Goal: Task Accomplishment & Management: Use online tool/utility

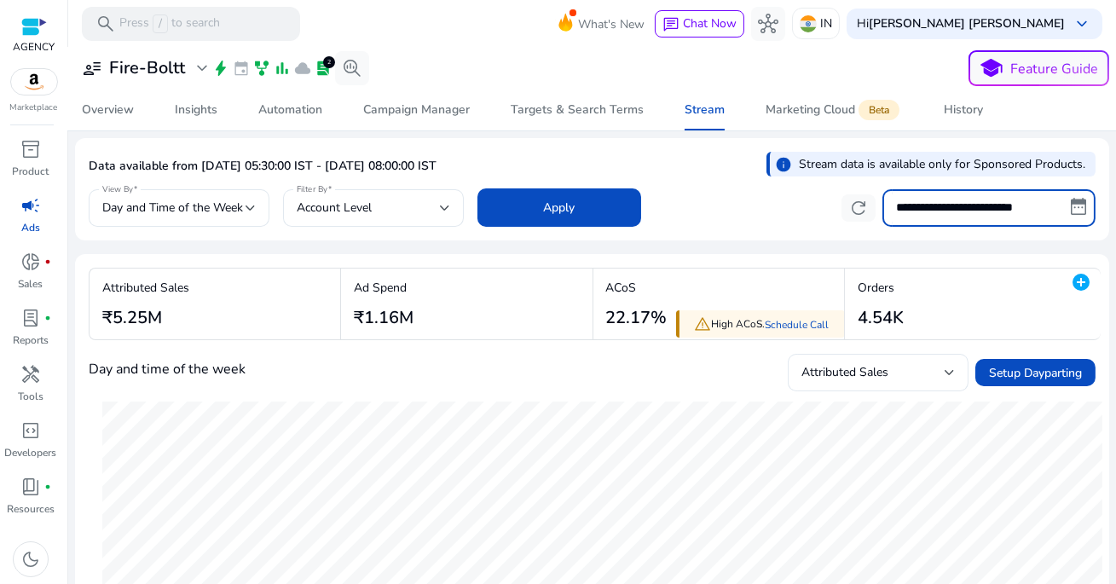
click at [955, 199] on input "**********" at bounding box center [988, 208] width 213 height 38
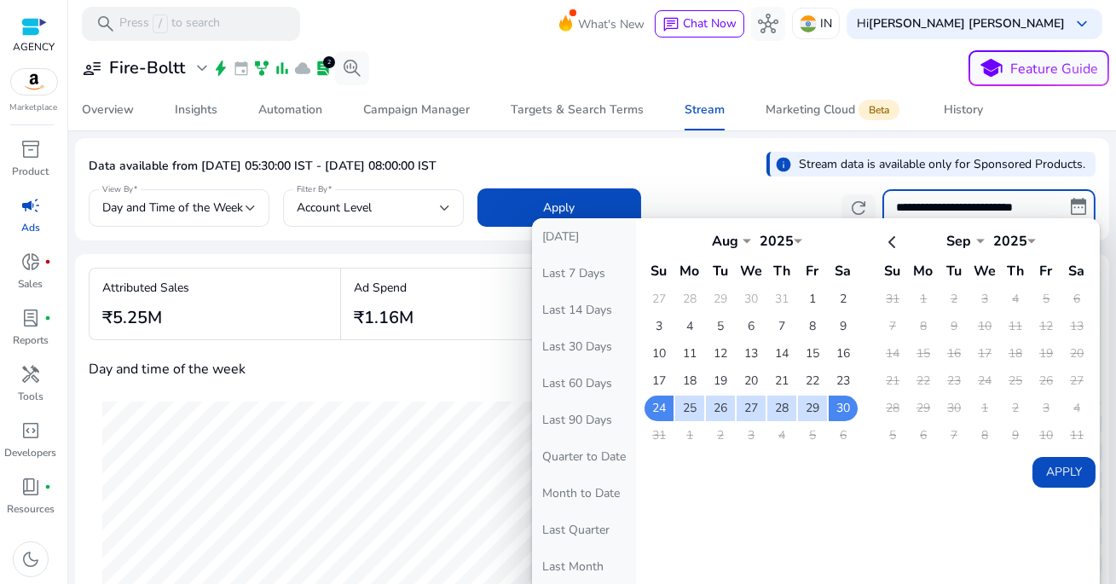
click at [696, 160] on div "Data available from [DATE] 05:30:00 IST - [DATE] 08:00:00 IST info Stream data …" at bounding box center [592, 168] width 1007 height 33
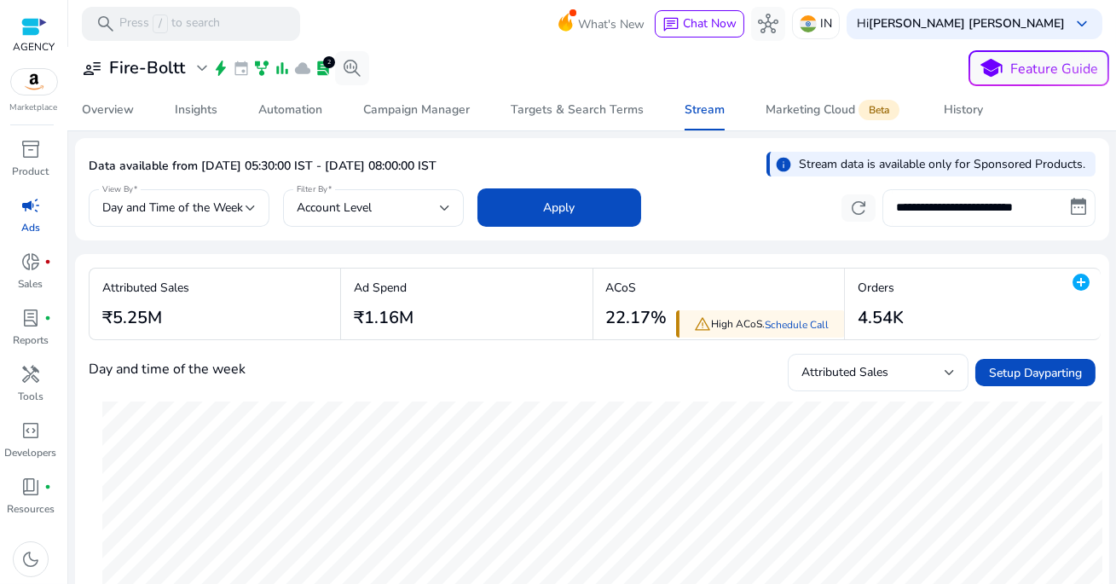
click at [978, 217] on input "**********" at bounding box center [988, 208] width 213 height 38
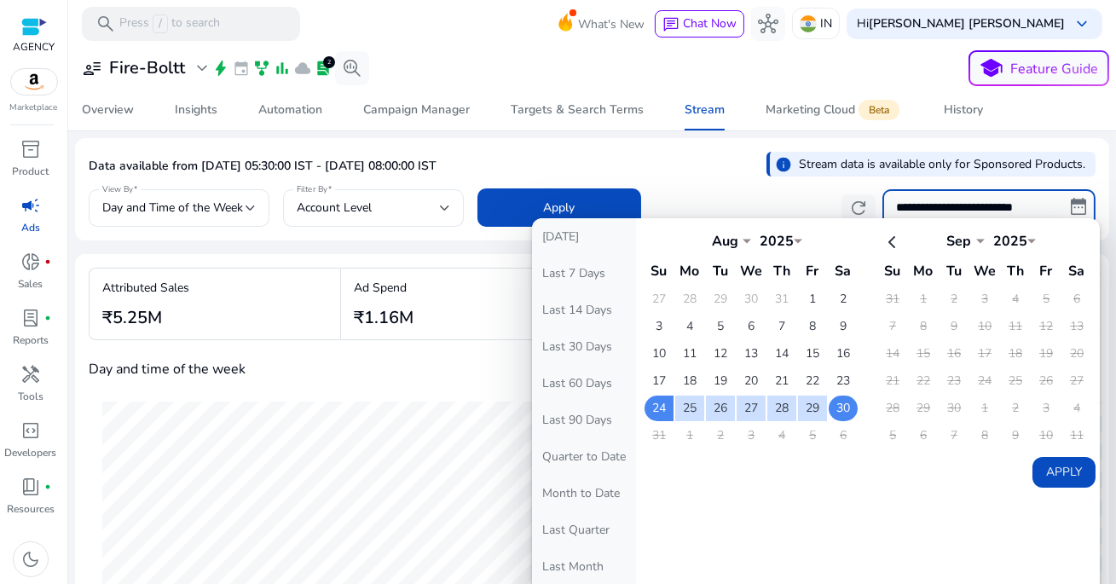
click at [843, 413] on td "30" at bounding box center [843, 409] width 29 height 26
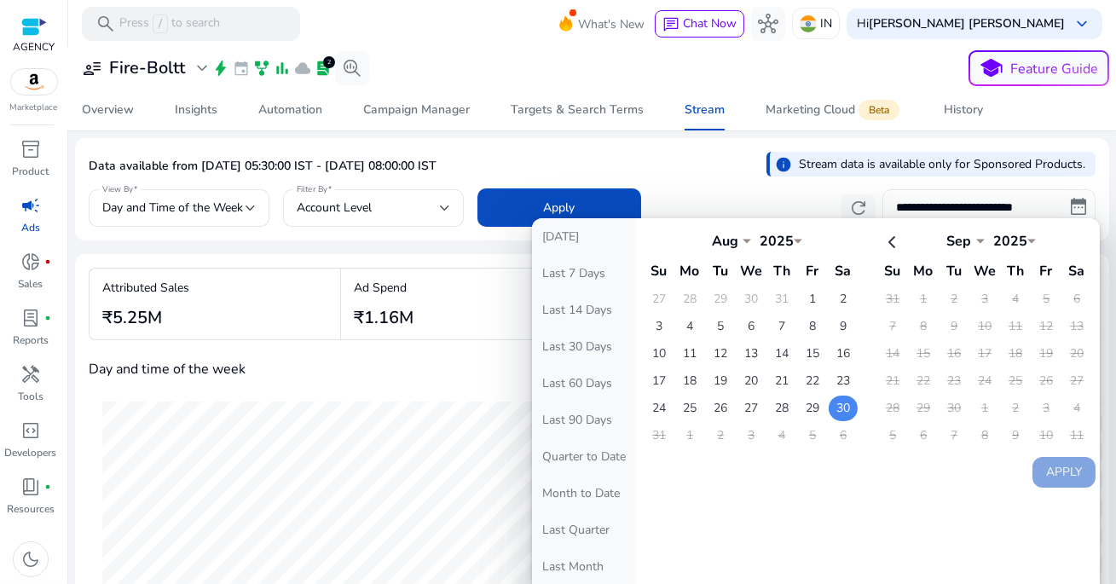
click at [843, 413] on td "30" at bounding box center [843, 409] width 29 height 26
click at [1064, 467] on button "Apply" at bounding box center [1063, 472] width 63 height 31
type input "**********"
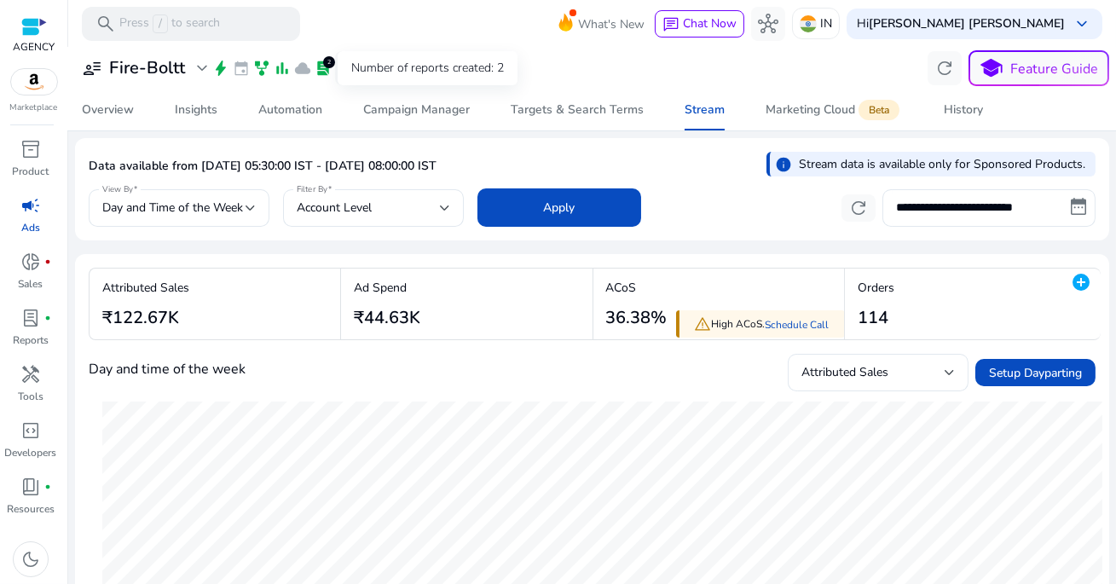
click at [322, 73] on span "lab_profile" at bounding box center [323, 68] width 17 height 17
click at [322, 72] on span "lab_profile" at bounding box center [323, 68] width 17 height 17
click at [403, 72] on div "Number of reports created: 2" at bounding box center [428, 68] width 180 height 34
click at [35, 320] on span "lab_profile" at bounding box center [30, 318] width 20 height 20
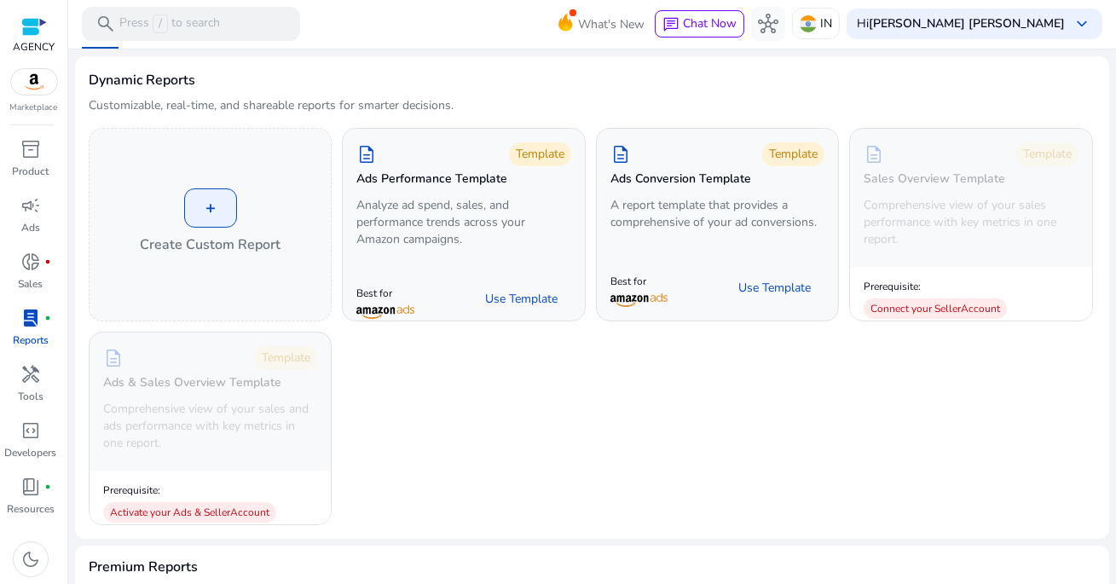
scroll to position [43, 0]
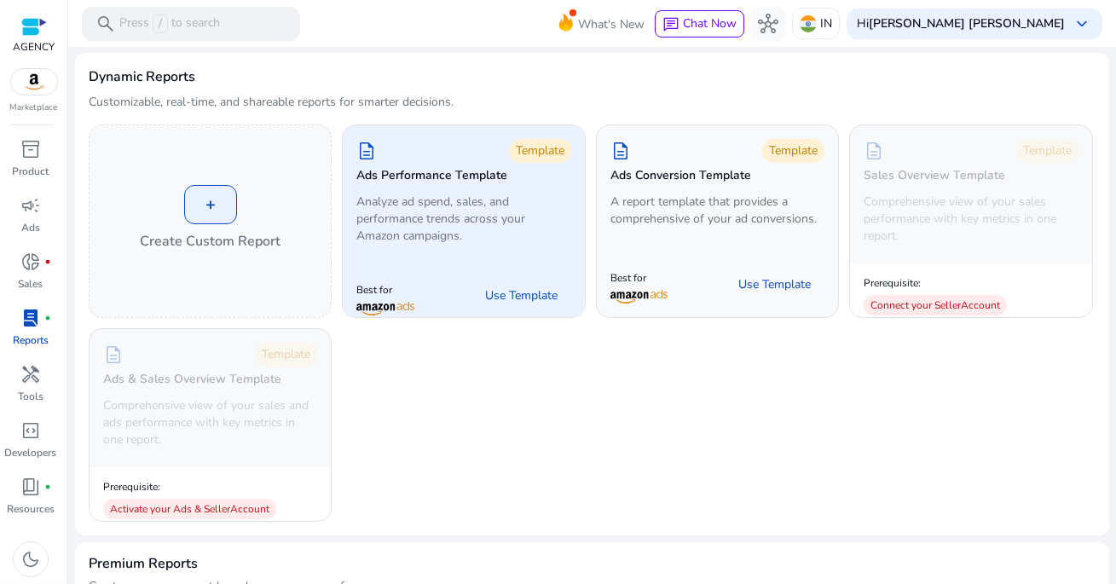
click at [437, 228] on p "Analyze ad spend, sales, and performance trends across your Amazon campaigns." at bounding box center [463, 218] width 214 height 51
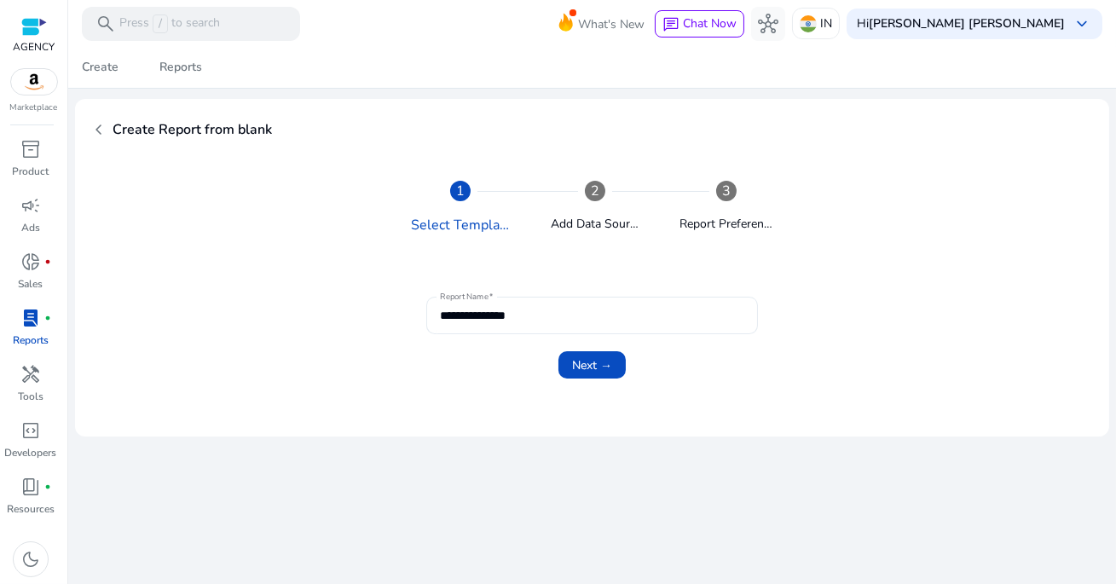
click at [514, 321] on input "**********" at bounding box center [591, 315] width 303 height 19
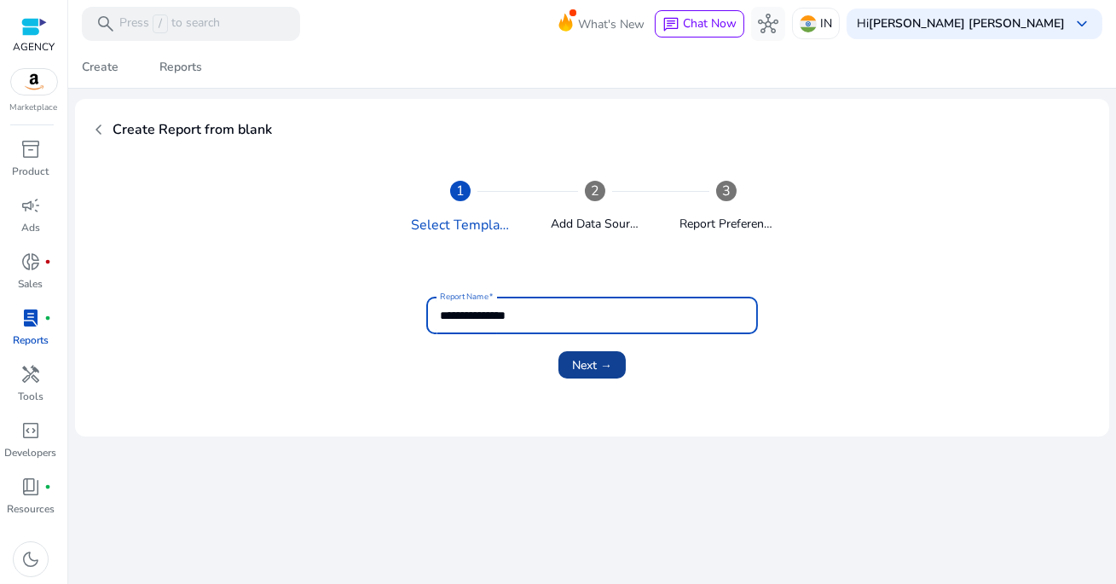
click at [586, 364] on span "Next →" at bounding box center [592, 365] width 40 height 18
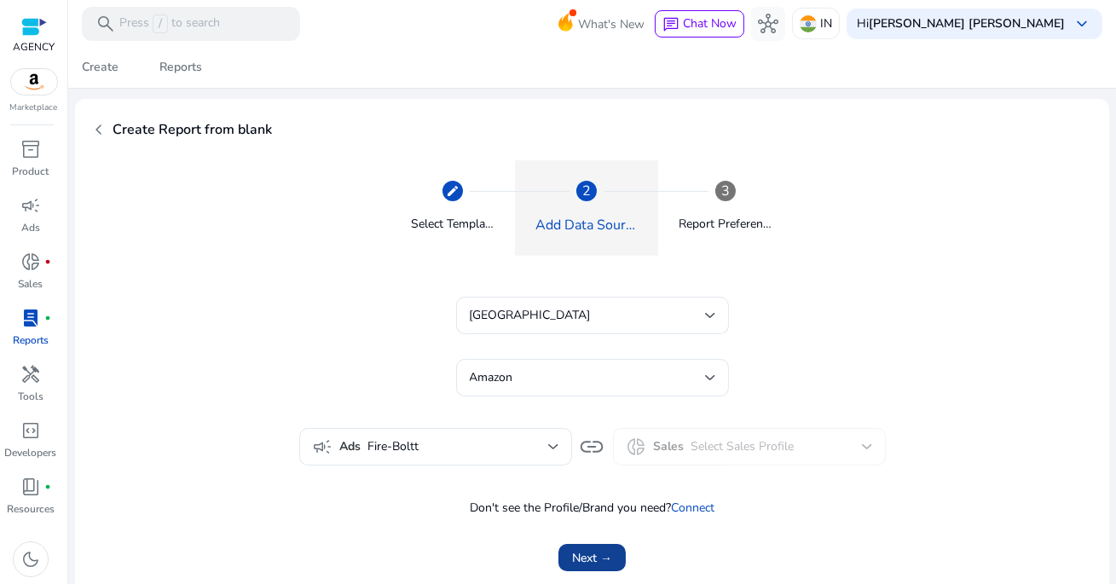
click at [603, 561] on span "Next →" at bounding box center [592, 558] width 40 height 18
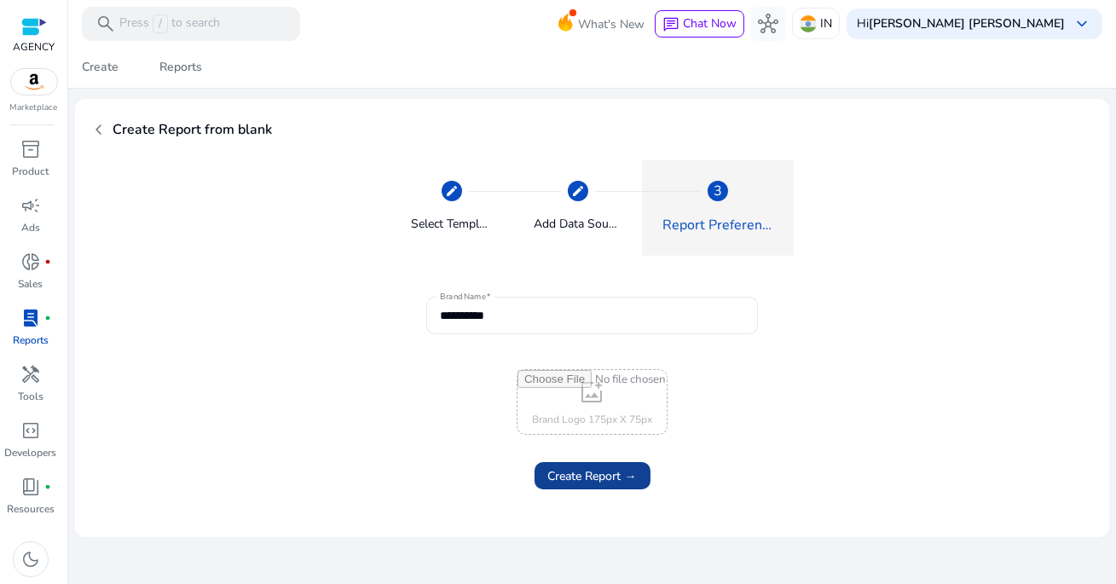
click at [593, 477] on span "Create Report →" at bounding box center [592, 476] width 89 height 18
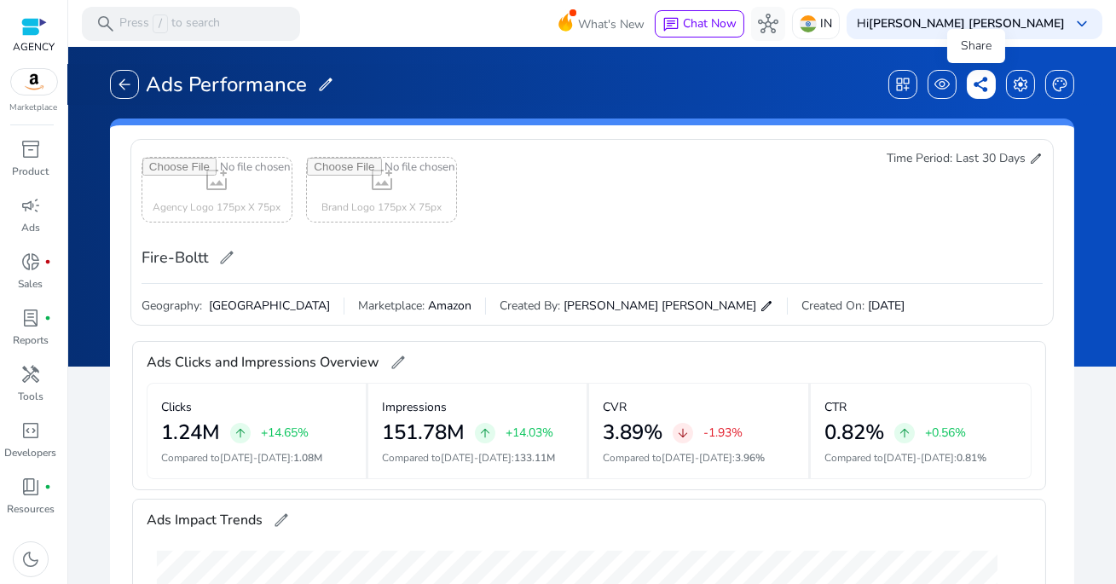
click at [982, 90] on span "share" at bounding box center [981, 84] width 17 height 17
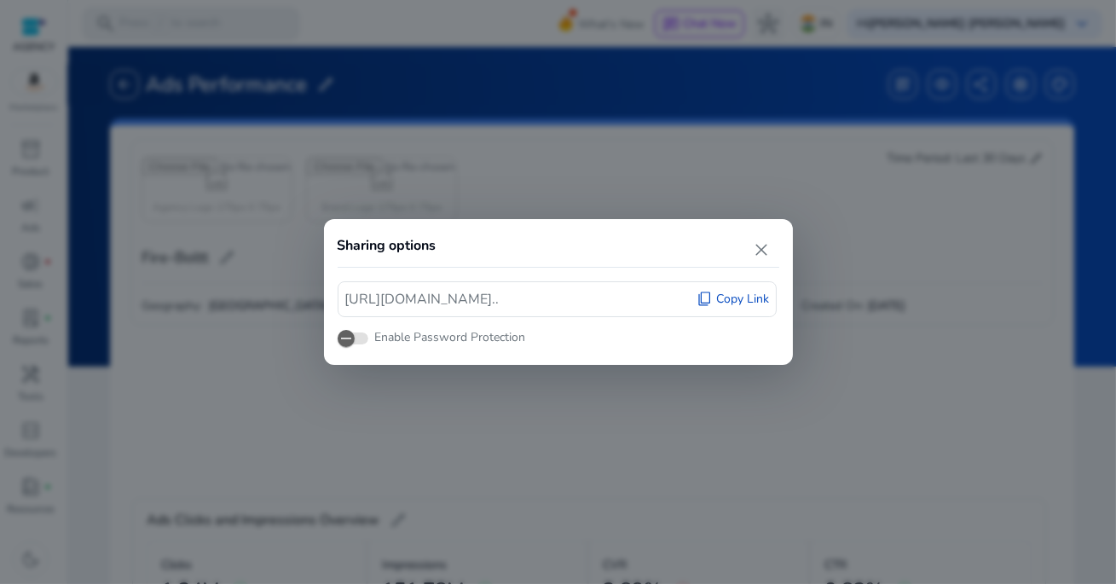
click at [500, 299] on span "[URL][DOMAIN_NAME].." at bounding box center [422, 299] width 154 height 20
click at [730, 302] on span "Copy Link" at bounding box center [742, 299] width 53 height 17
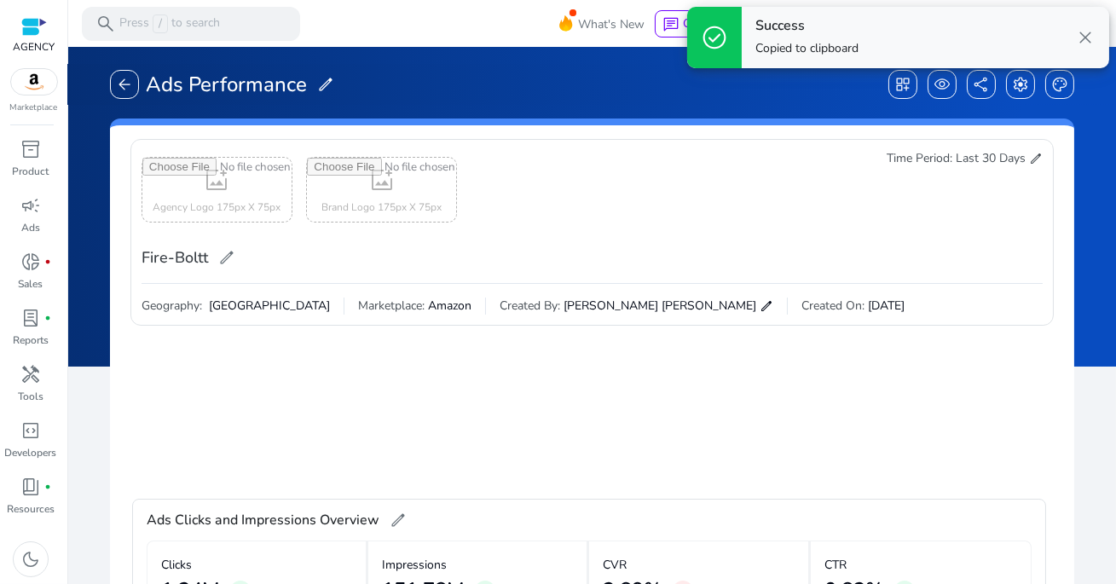
click at [1084, 33] on span "close" at bounding box center [1085, 37] width 20 height 20
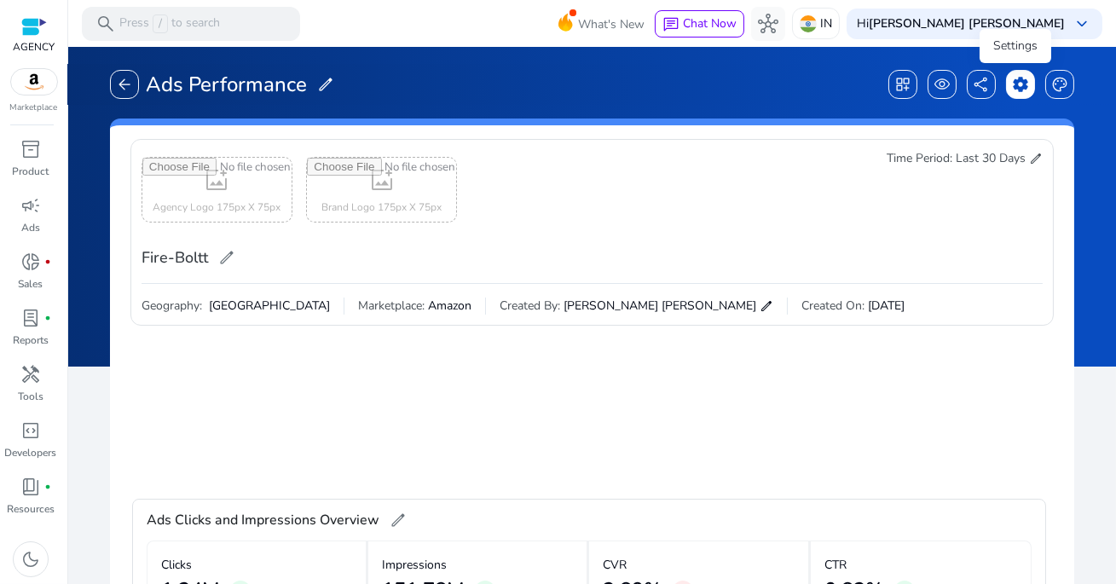
click at [1013, 89] on span "settings" at bounding box center [1020, 84] width 17 height 17
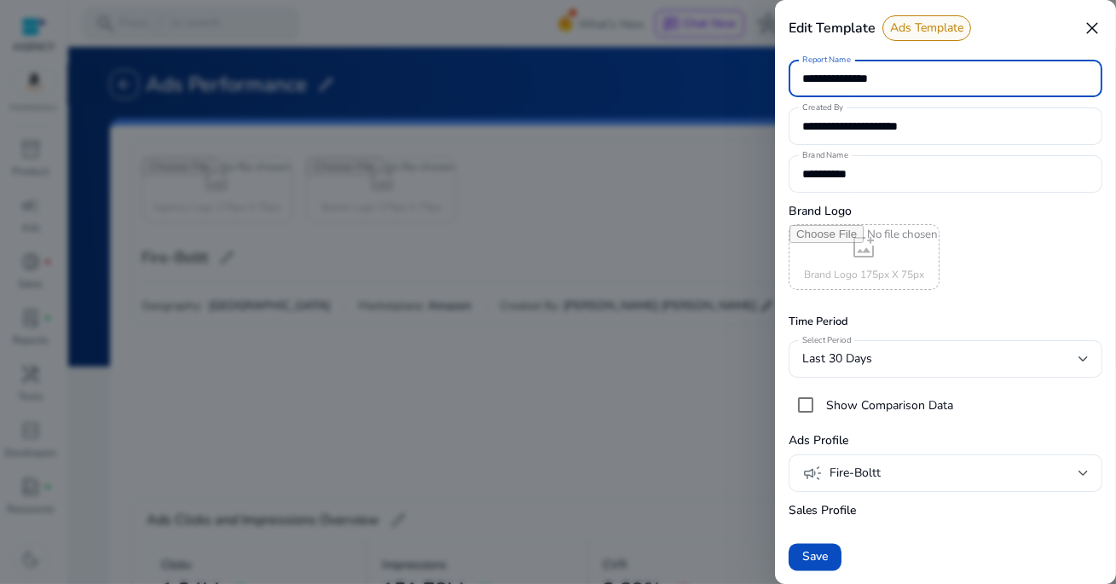
click at [852, 253] on input "file" at bounding box center [863, 257] width 149 height 64
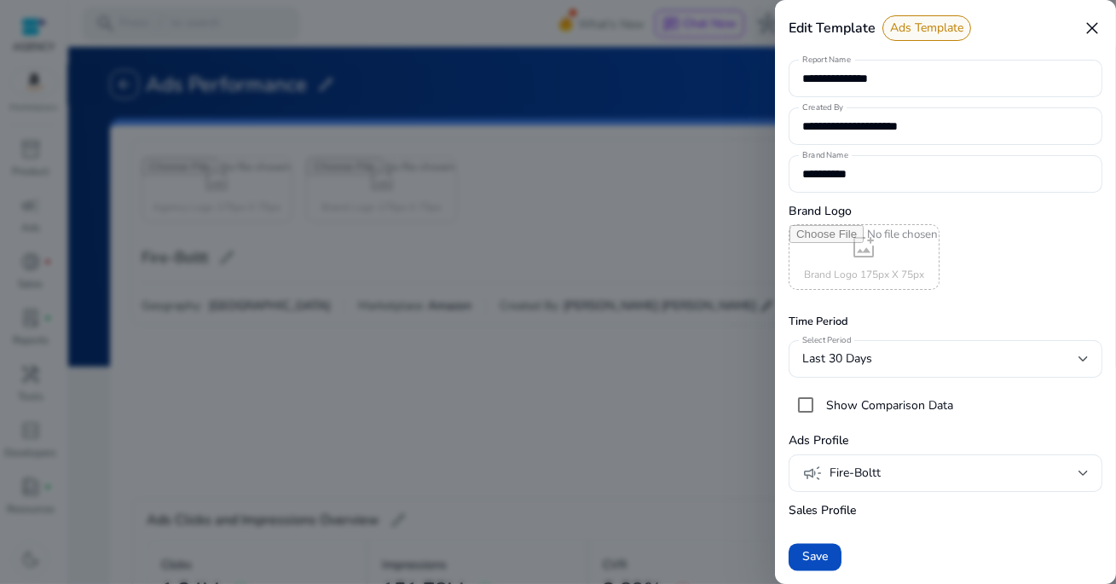
type input "**********"
click at [811, 553] on span "Save" at bounding box center [815, 557] width 26 height 18
click at [822, 566] on span at bounding box center [814, 556] width 53 height 41
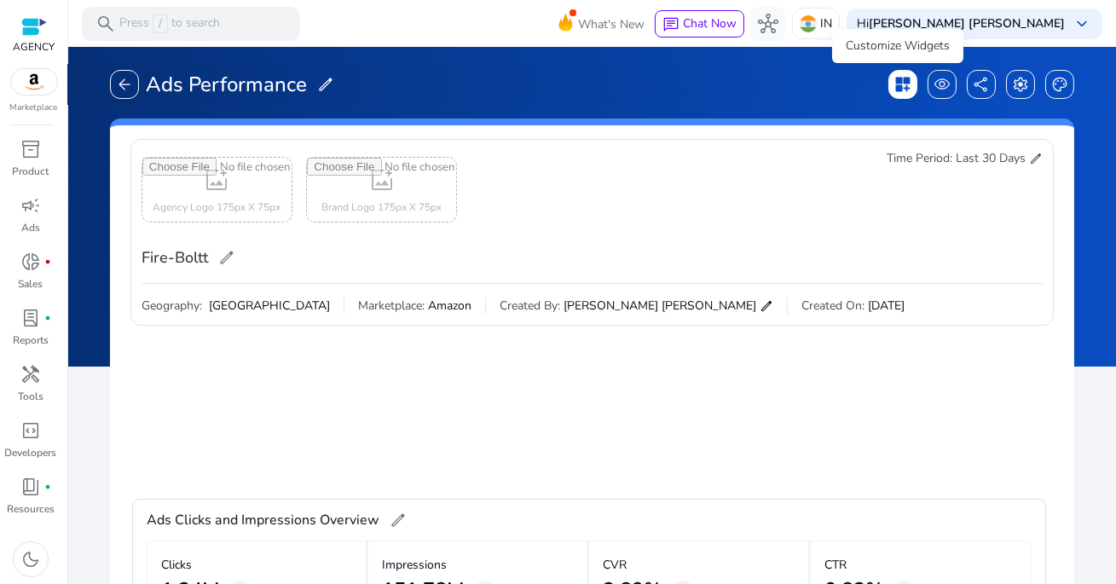
click at [894, 92] on span "dashboard_customize" at bounding box center [902, 84] width 17 height 17
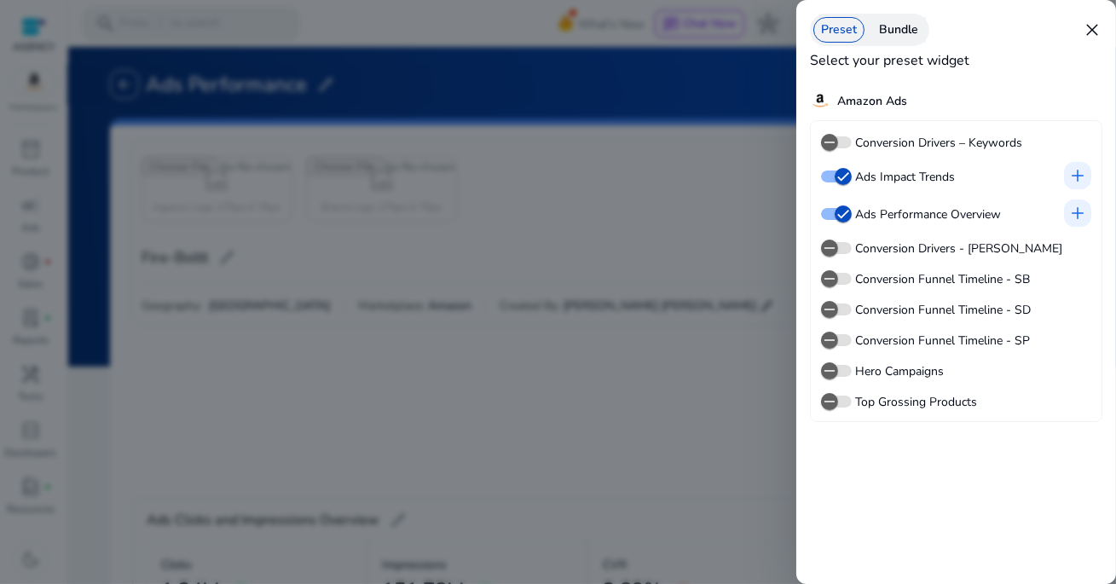
click at [1087, 30] on span "close" at bounding box center [1092, 30] width 20 height 20
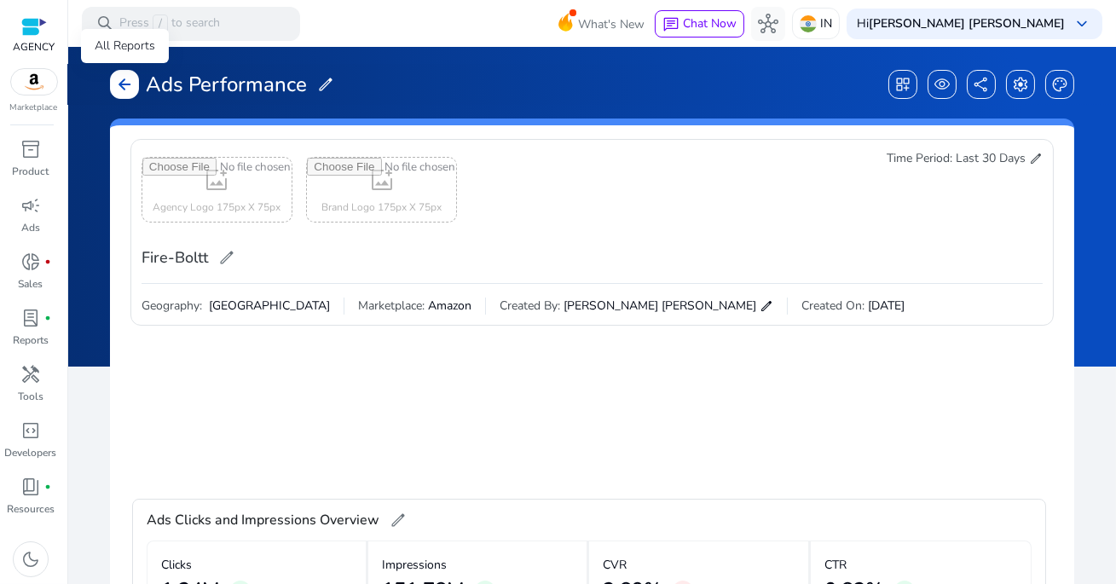
click at [129, 86] on span "arrow_back" at bounding box center [124, 84] width 17 height 17
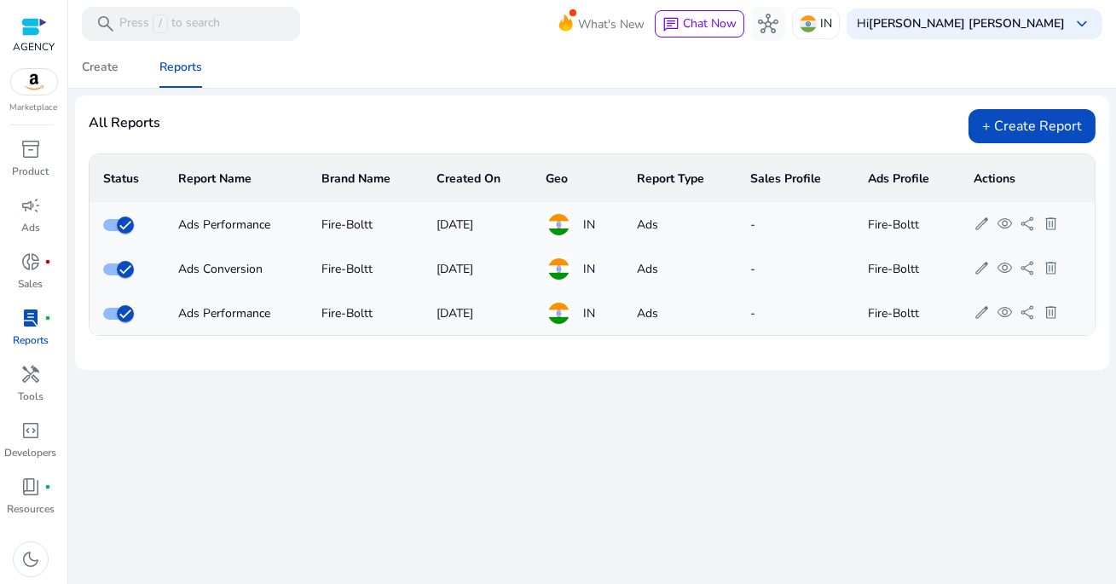
click at [38, 320] on span "lab_profile" at bounding box center [30, 318] width 20 height 20
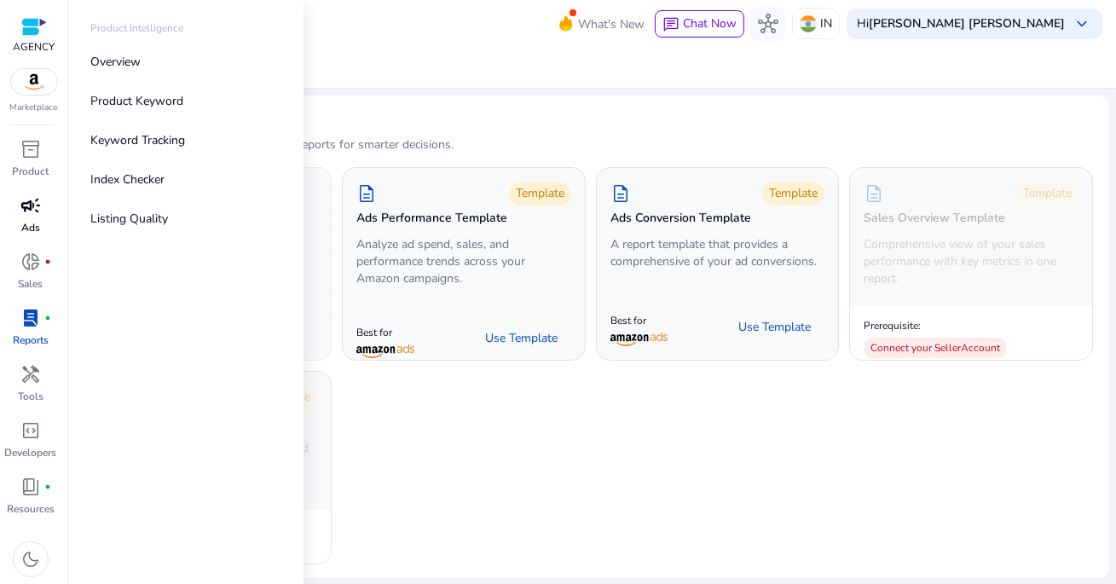
click at [40, 211] on span "campaign" at bounding box center [30, 205] width 20 height 20
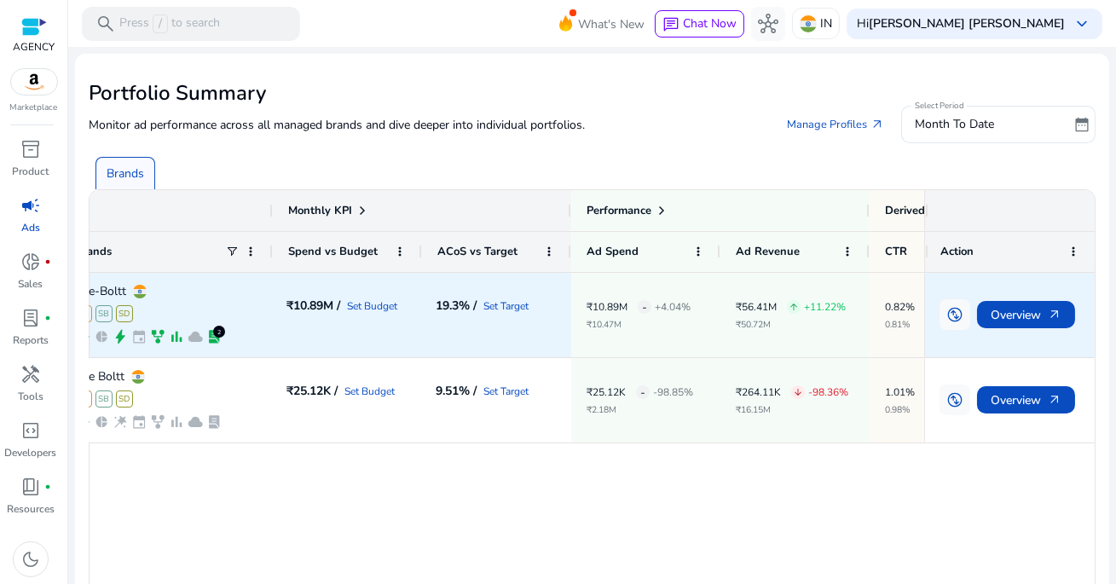
scroll to position [0, 37]
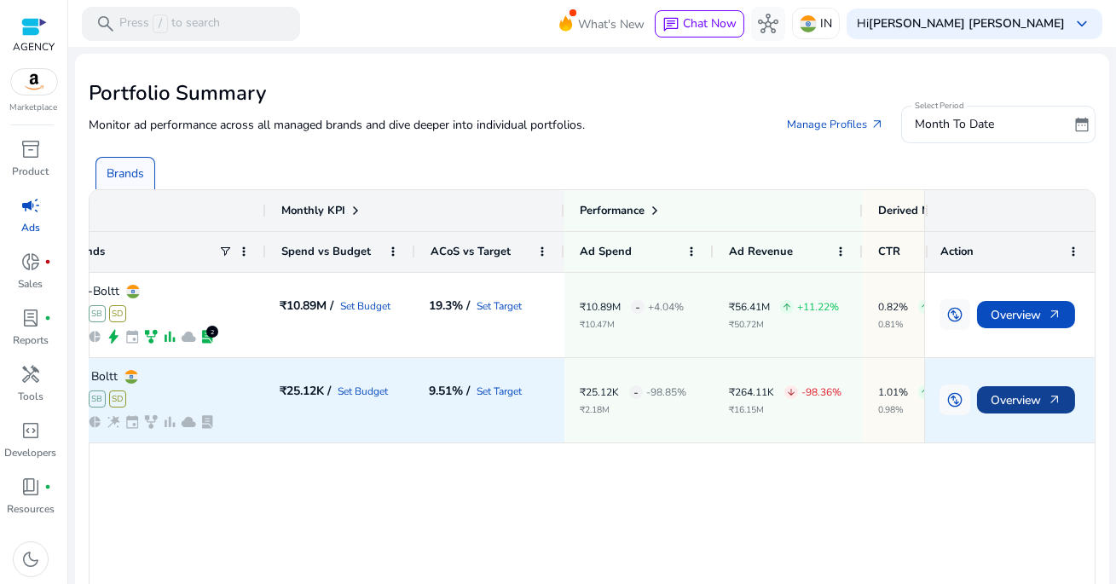
click at [1011, 398] on span "Overview arrow_outward" at bounding box center [1025, 400] width 71 height 35
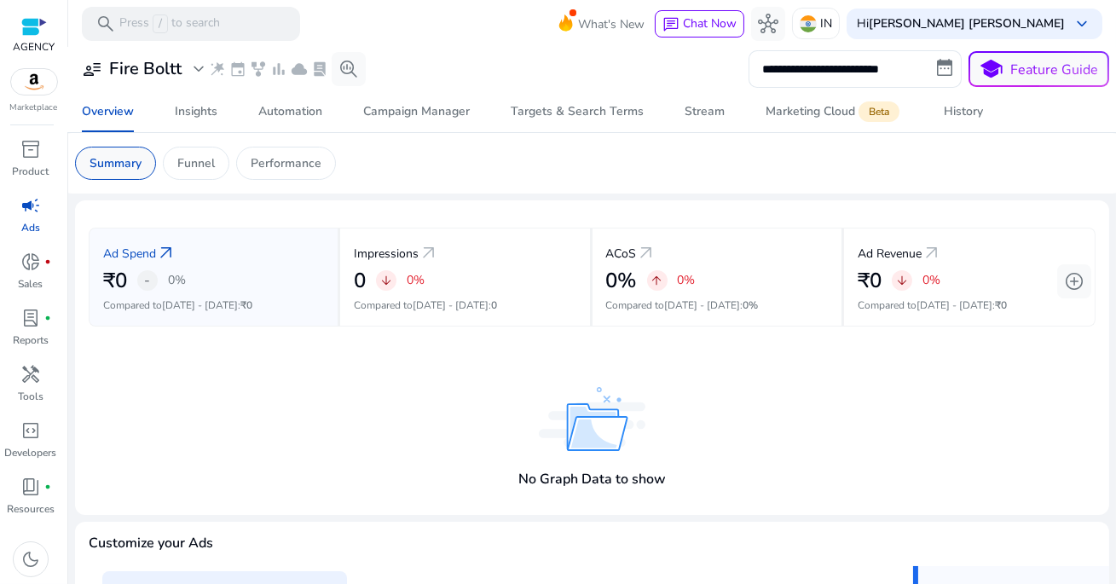
click at [126, 165] on p "Summary" at bounding box center [116, 163] width 52 height 18
click at [29, 217] on div "campaign" at bounding box center [31, 205] width 48 height 27
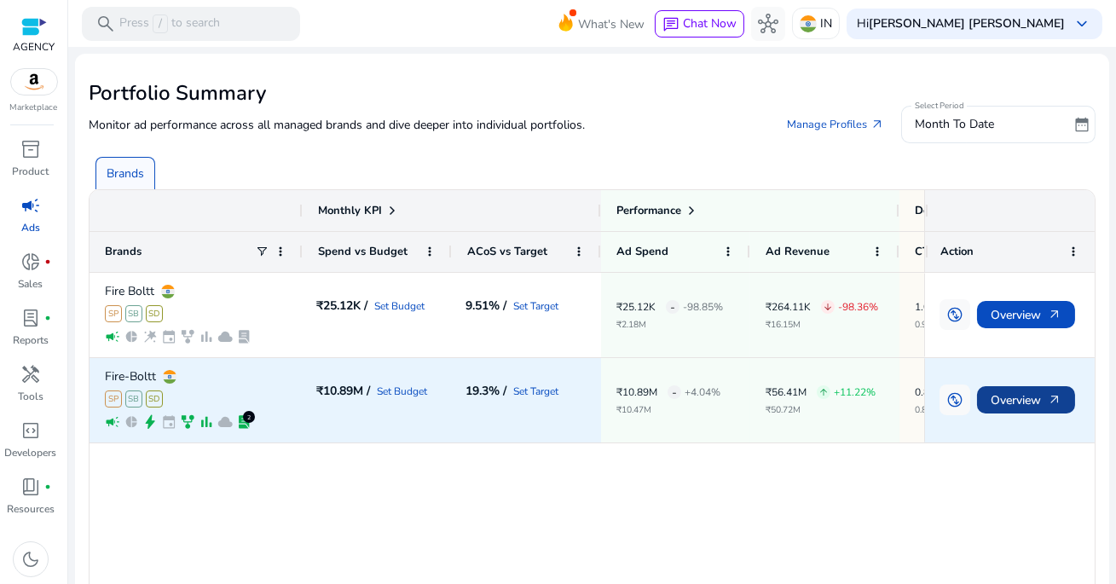
click at [1019, 401] on span "Overview arrow_outward" at bounding box center [1025, 400] width 71 height 35
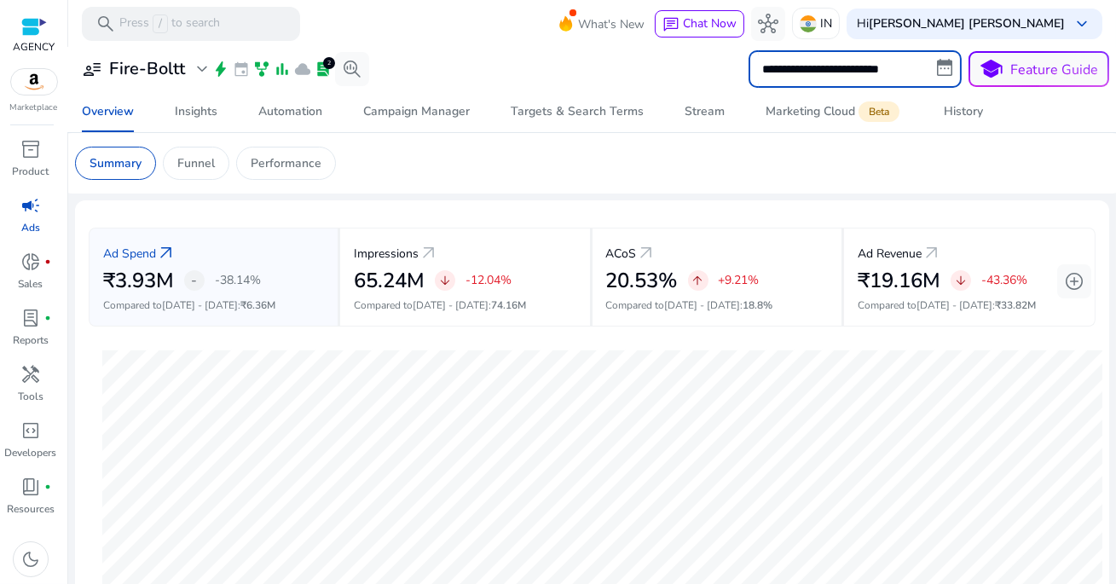
click at [857, 68] on input "**********" at bounding box center [854, 69] width 213 height 38
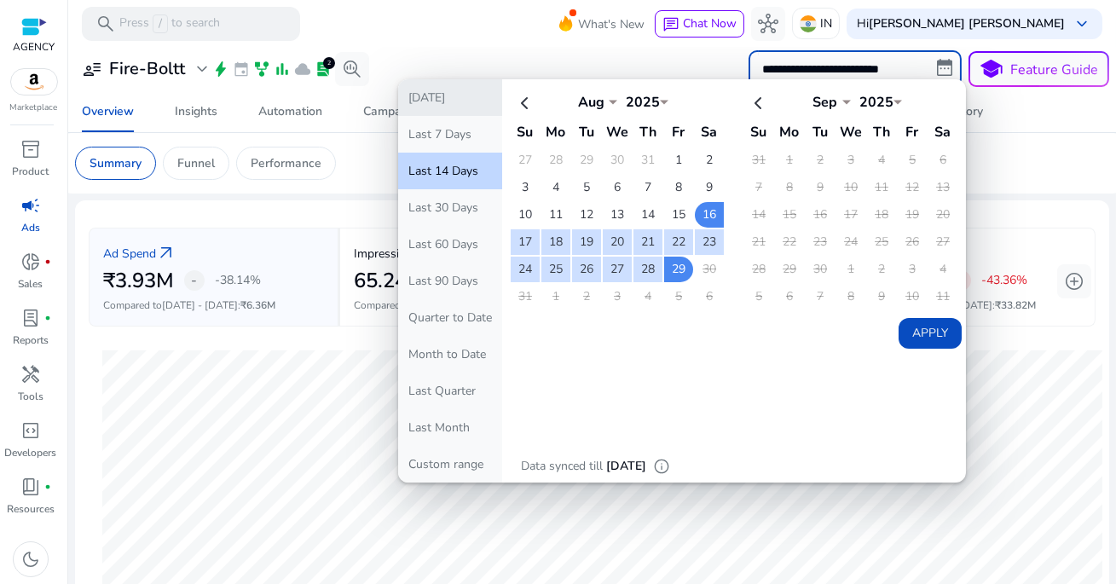
click at [460, 101] on button "[DATE]" at bounding box center [450, 97] width 104 height 37
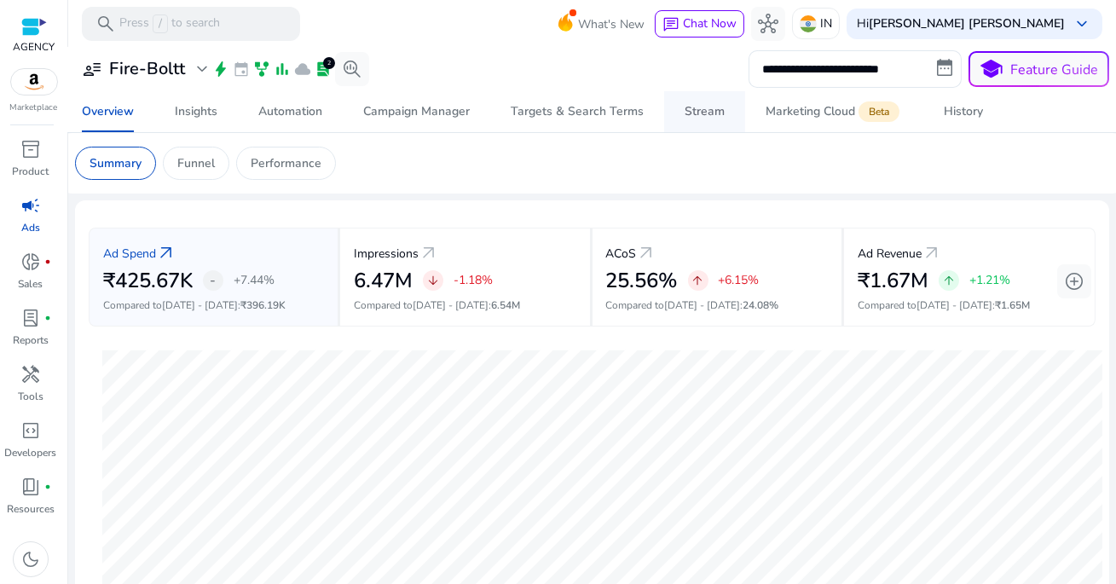
click at [694, 110] on div "Stream" at bounding box center [704, 112] width 40 height 12
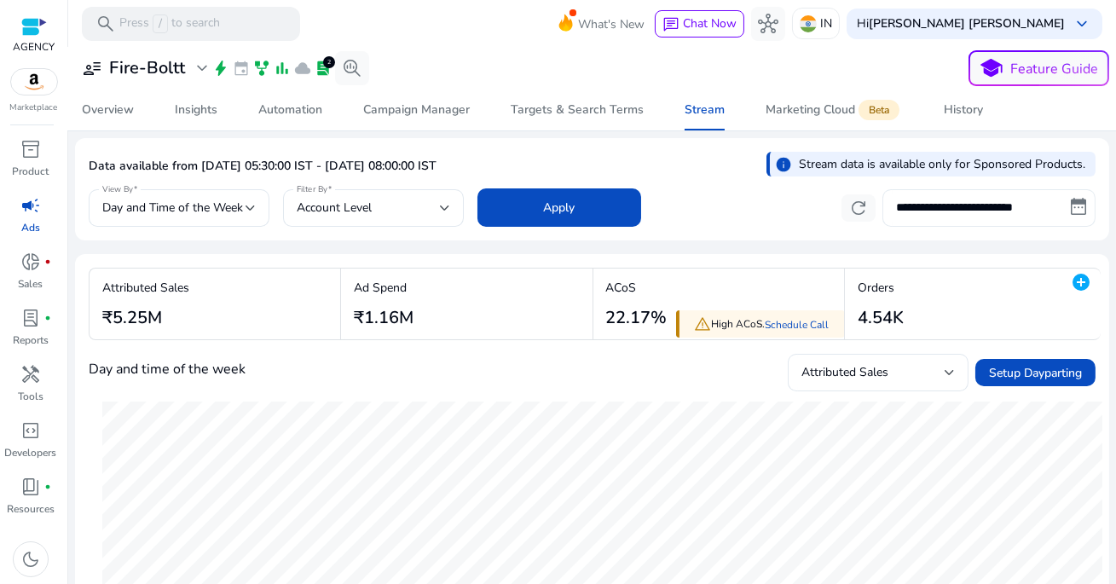
click at [962, 214] on input "**********" at bounding box center [988, 208] width 213 height 38
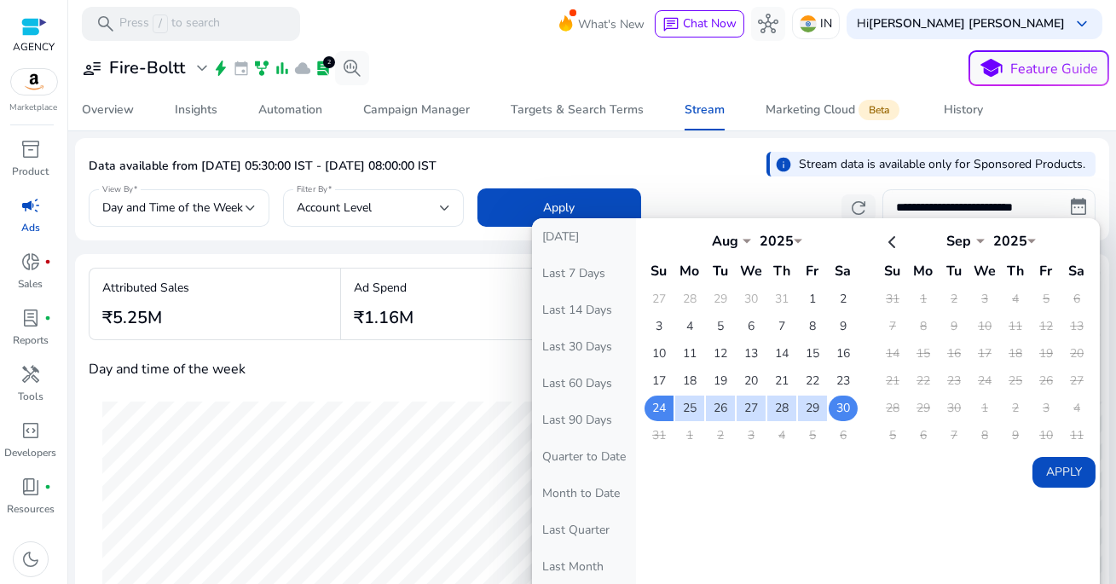
click at [839, 400] on td "30" at bounding box center [843, 409] width 29 height 26
click at [1060, 470] on button "Apply" at bounding box center [1063, 472] width 63 height 31
type input "**********"
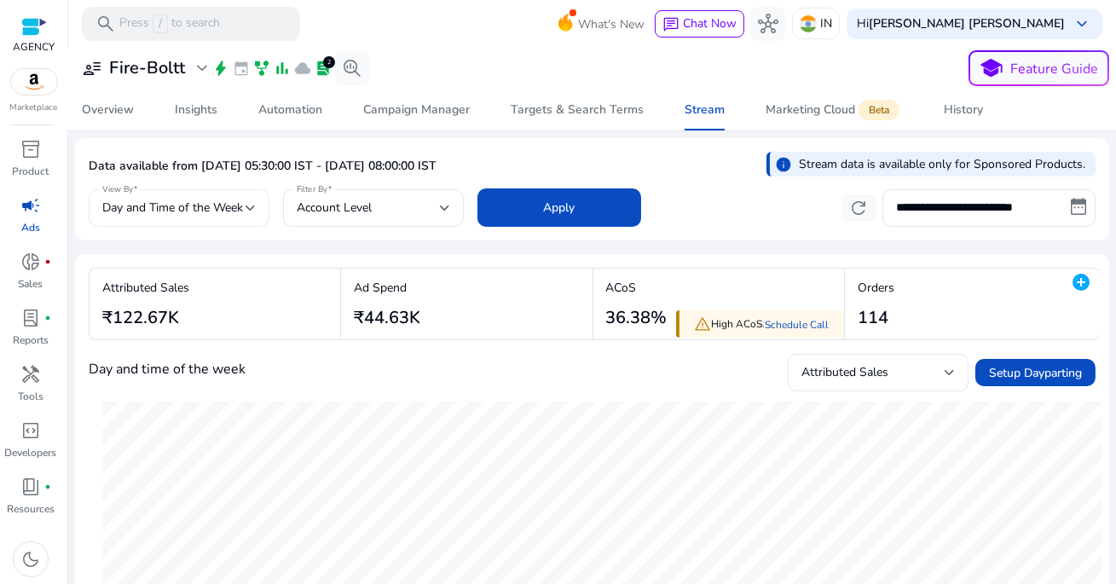
click at [221, 208] on span "Day and Time of the Week" at bounding box center [172, 207] width 141 height 16
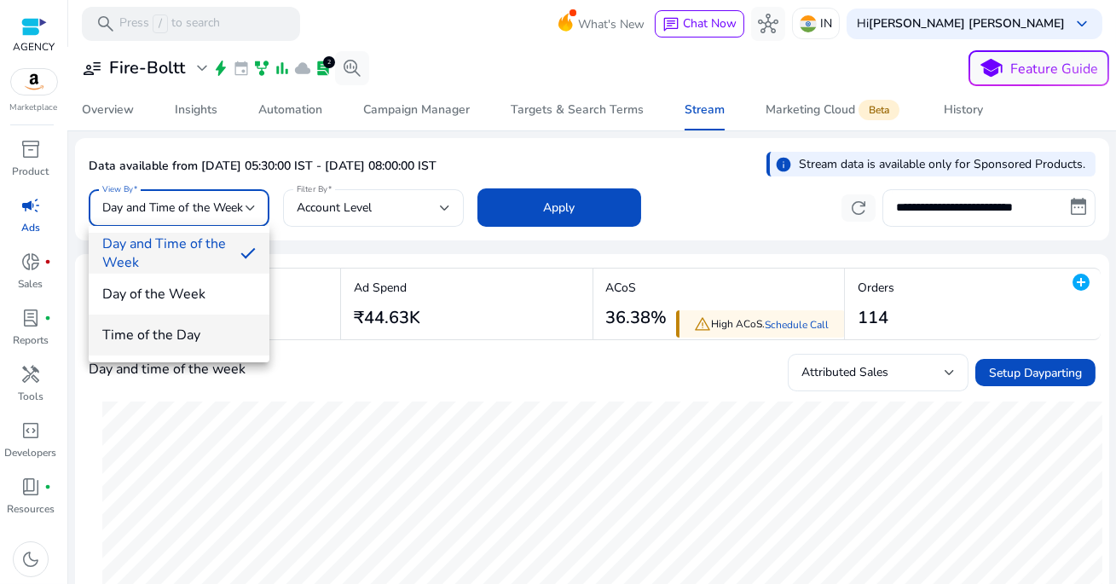
click at [196, 336] on span "Time of the Day" at bounding box center [178, 335] width 153 height 19
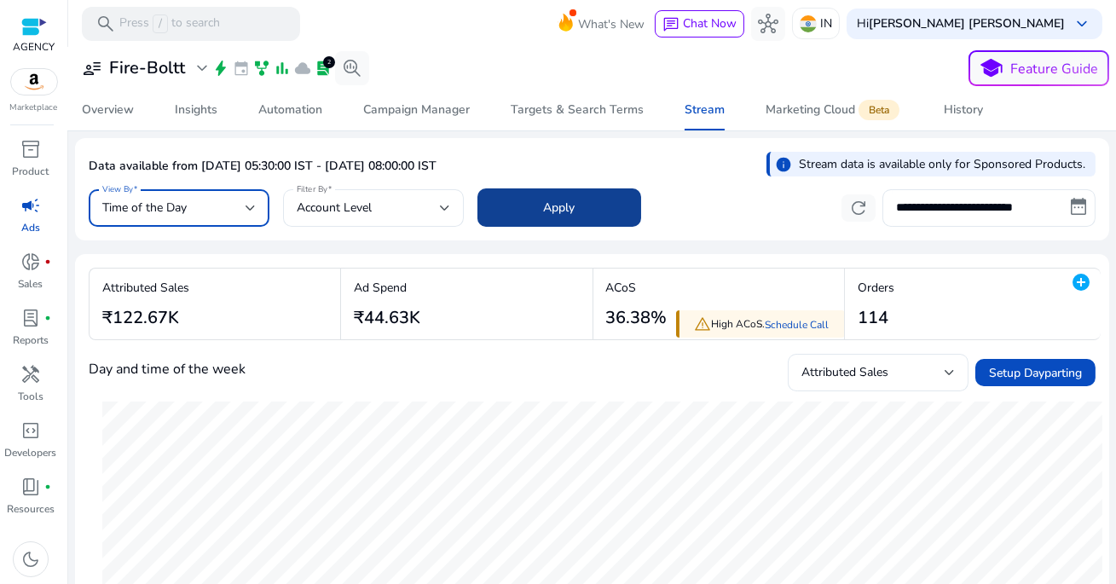
click at [561, 213] on span "Apply" at bounding box center [560, 208] width 32 height 18
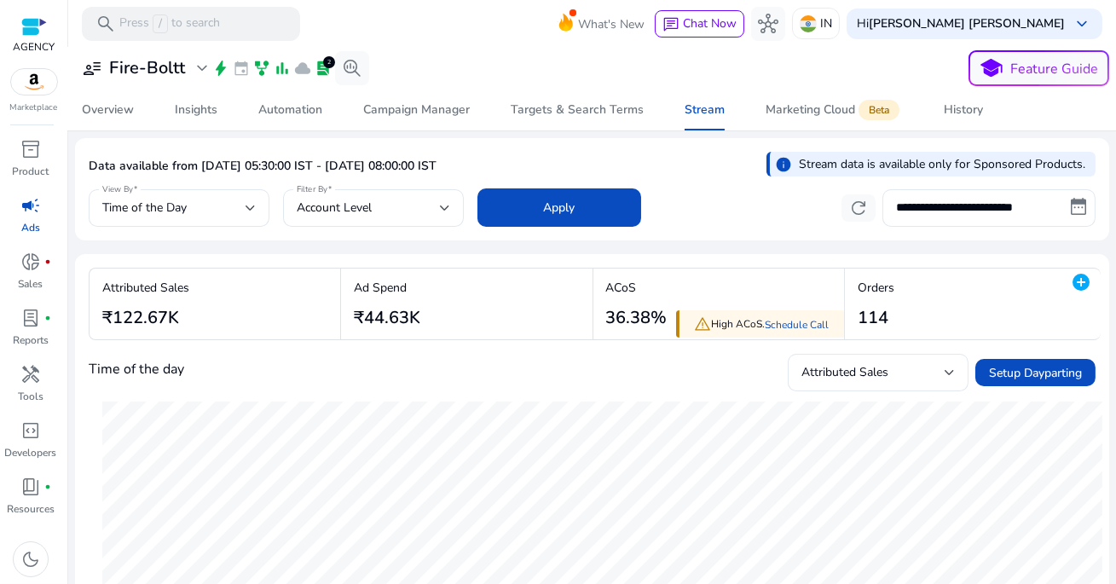
click at [446, 49] on div at bounding box center [592, 48] width 1048 height 3
